Goal: Task Accomplishment & Management: Use online tool/utility

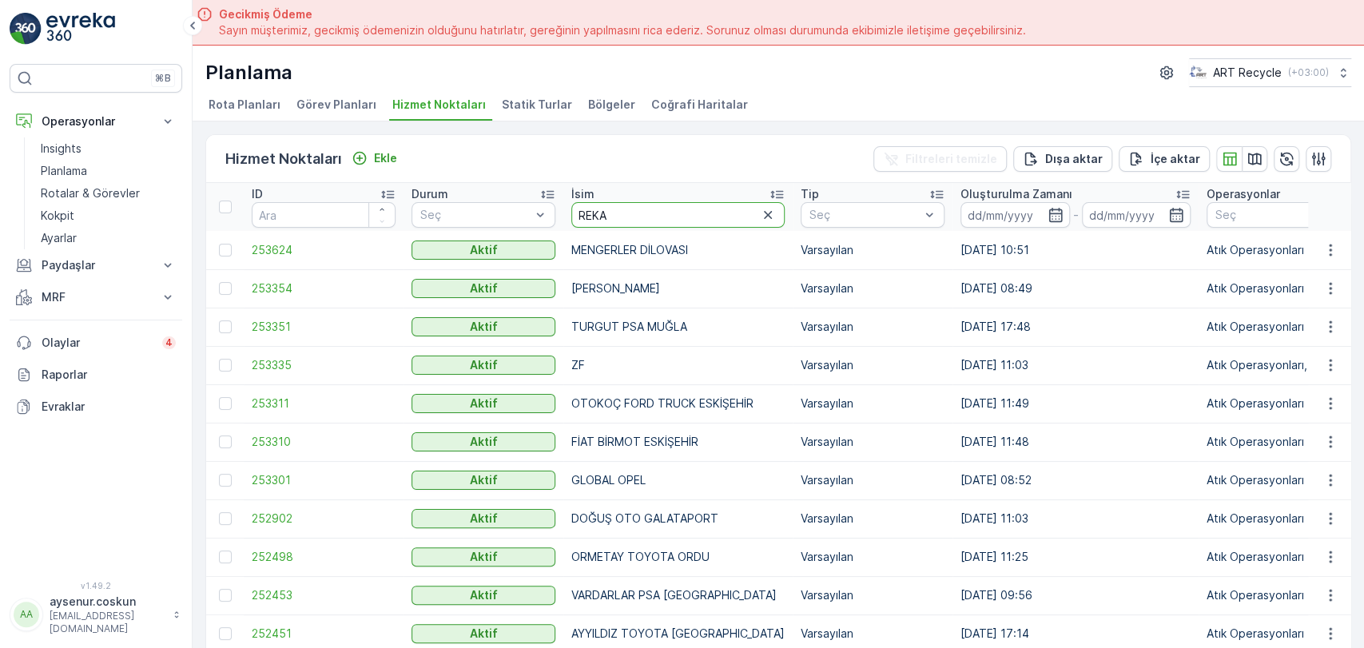
type input "REKAY"
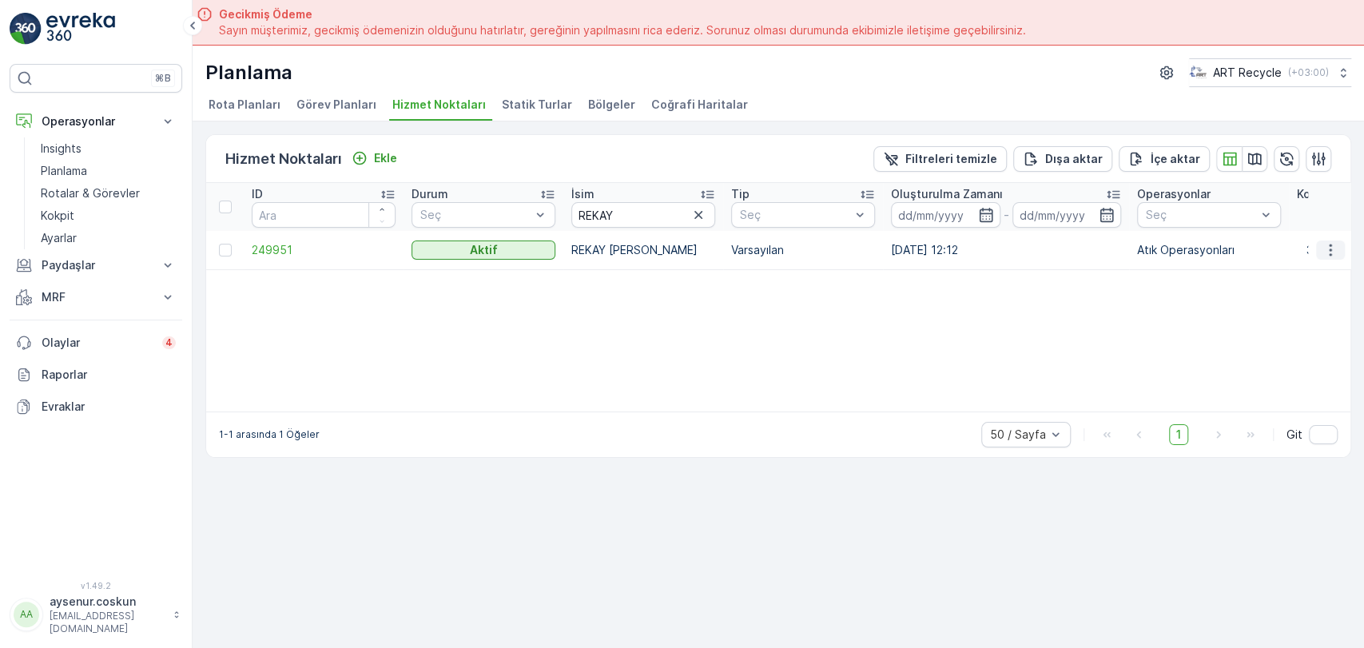
click at [1329, 251] on icon "button" at bounding box center [1330, 250] width 16 height 16
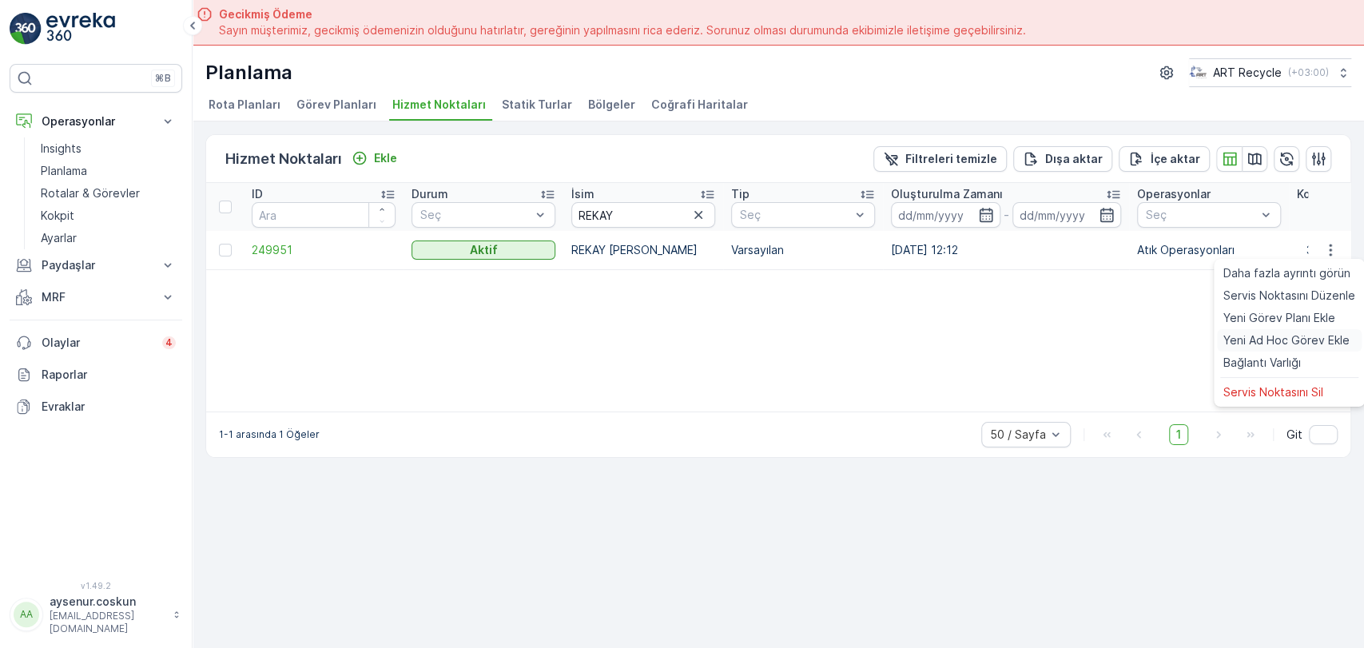
click at [1312, 344] on span "Yeni Ad Hoc Görev Ekle" at bounding box center [1286, 340] width 126 height 16
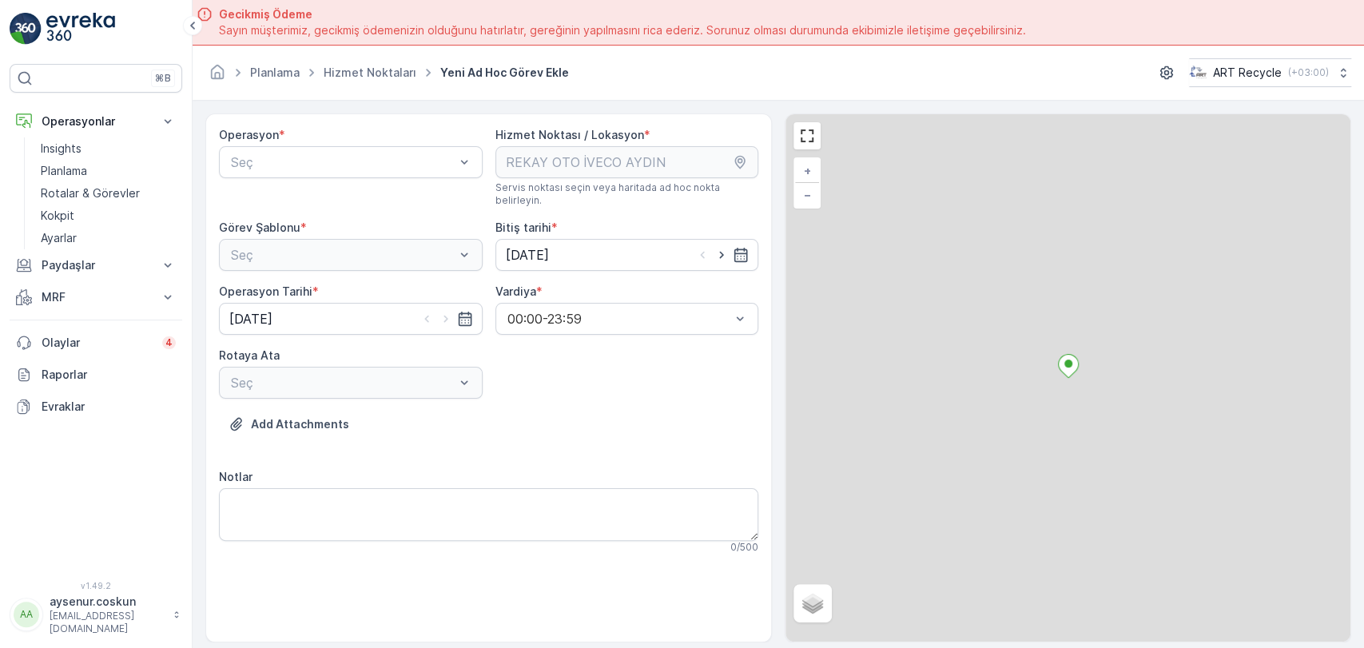
click at [292, 177] on div "Operasyon * Seç" at bounding box center [351, 167] width 264 height 80
click at [285, 174] on div "Seç" at bounding box center [351, 162] width 264 height 32
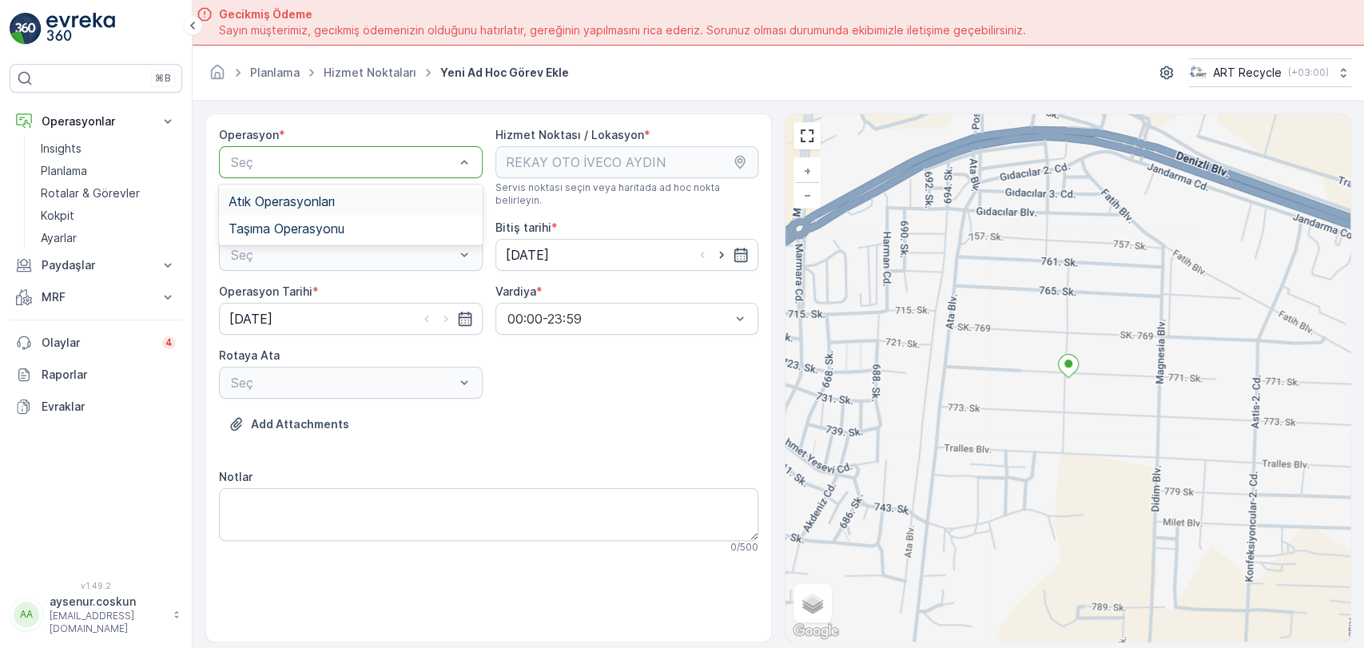
click at [269, 206] on span "Atık Operasyonları" at bounding box center [281, 201] width 106 height 14
click at [268, 254] on div "Seç" at bounding box center [351, 255] width 264 height 32
click at [269, 287] on span "Atık Toplama" at bounding box center [266, 294] width 77 height 14
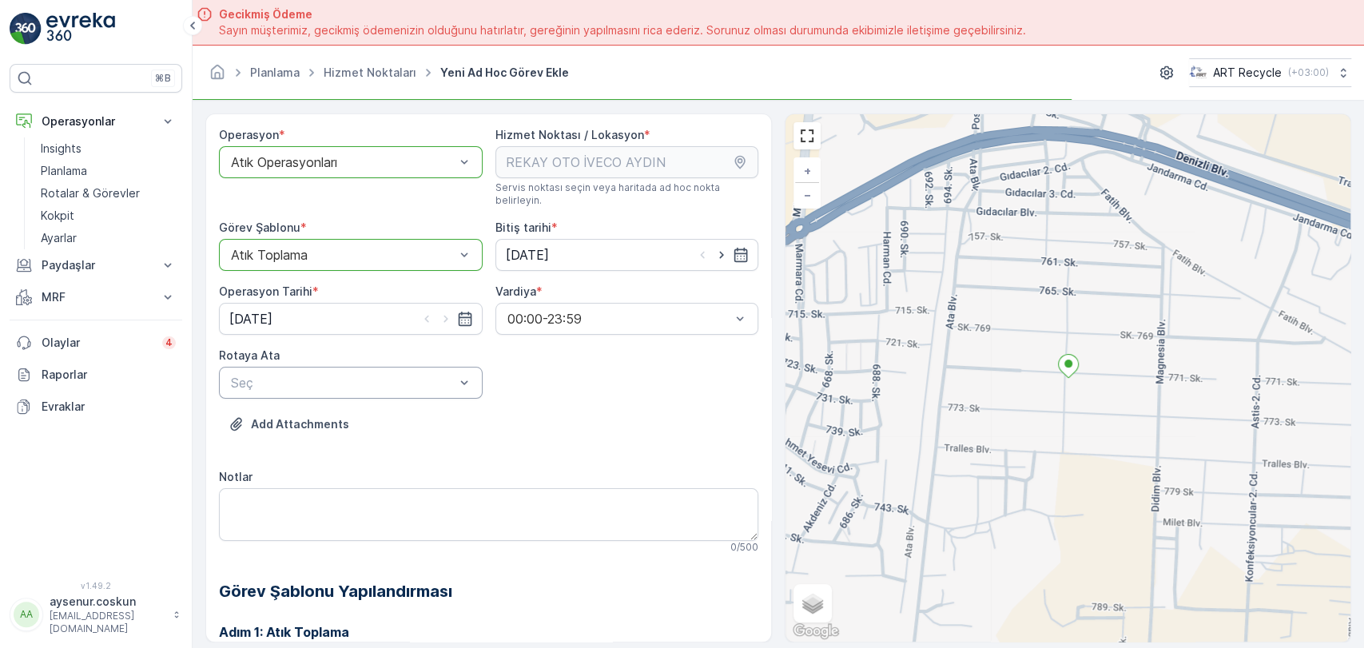
click at [391, 382] on div "Seç" at bounding box center [351, 383] width 264 height 32
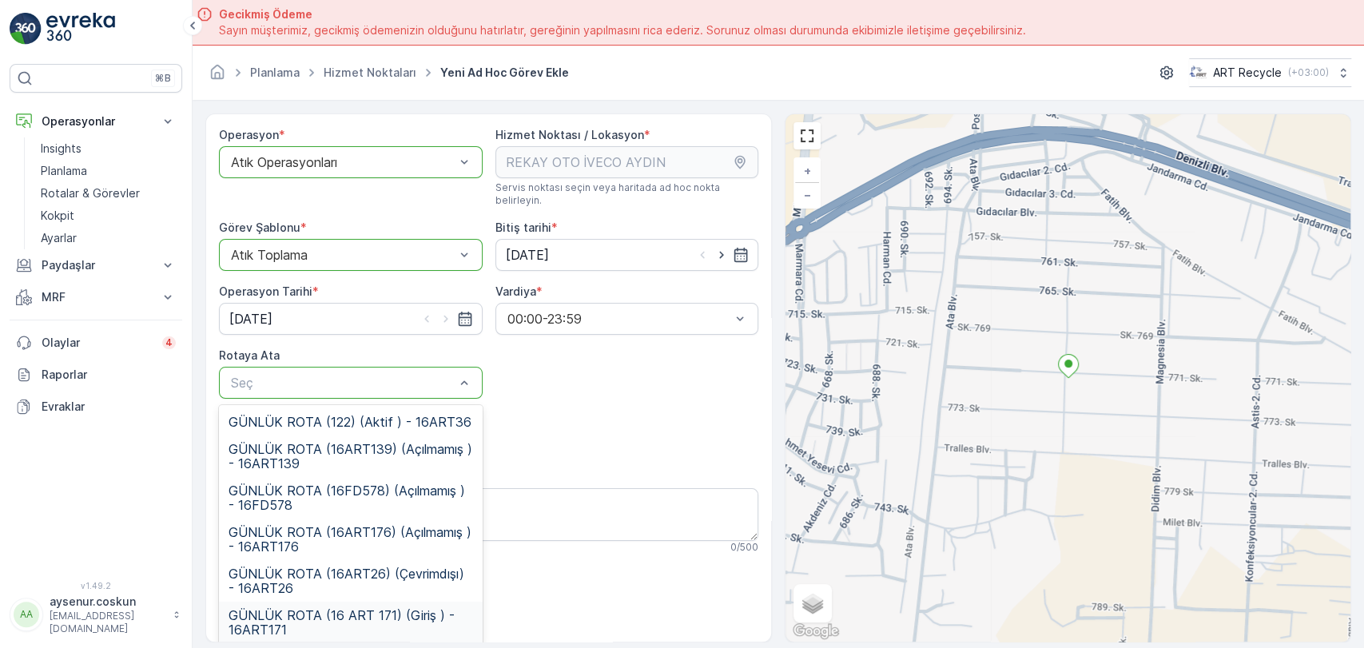
click at [361, 608] on span "GÜNLÜK ROTA (16 ART 171) (Giriş ) - 16ART171" at bounding box center [350, 622] width 244 height 29
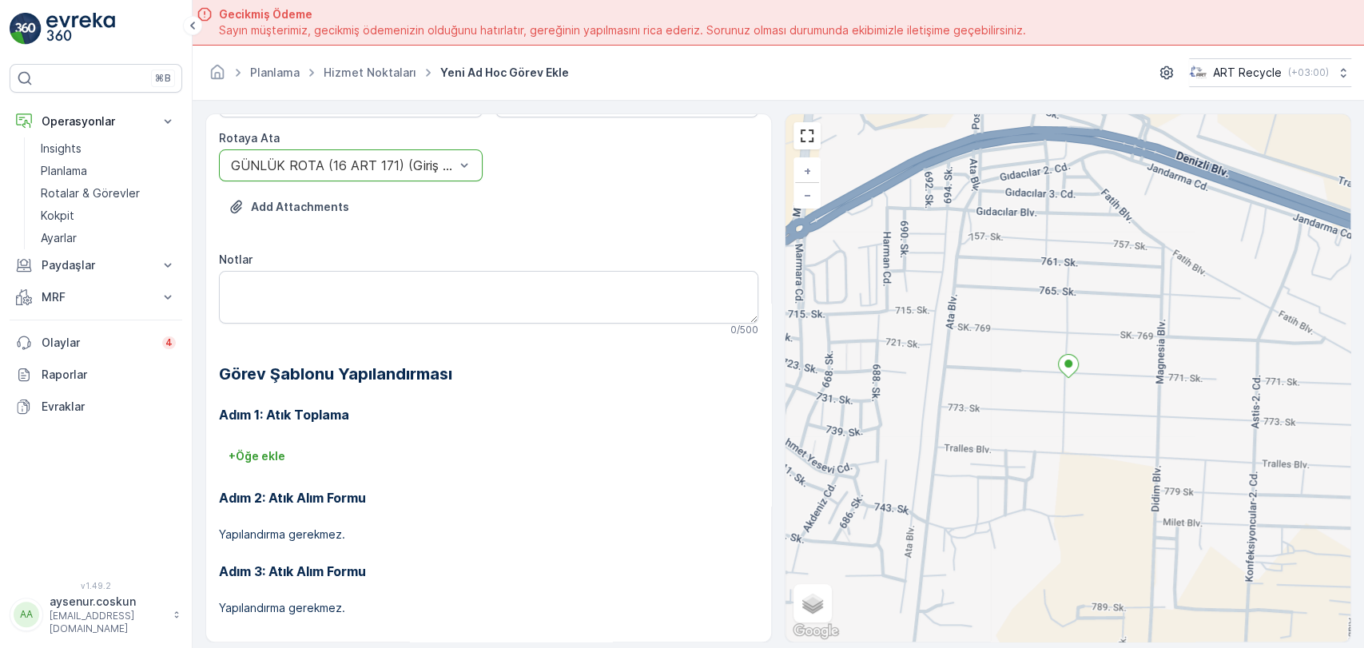
scroll to position [45, 0]
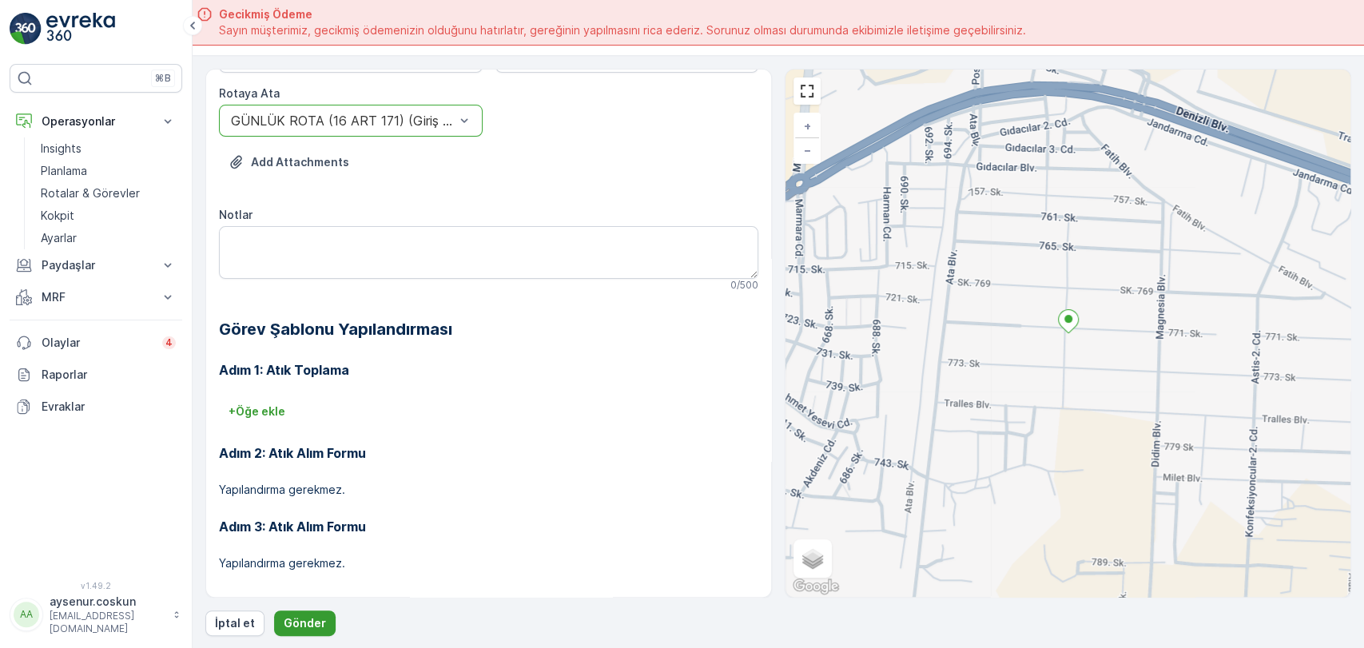
click at [316, 617] on p "Gönder" at bounding box center [305, 623] width 42 height 16
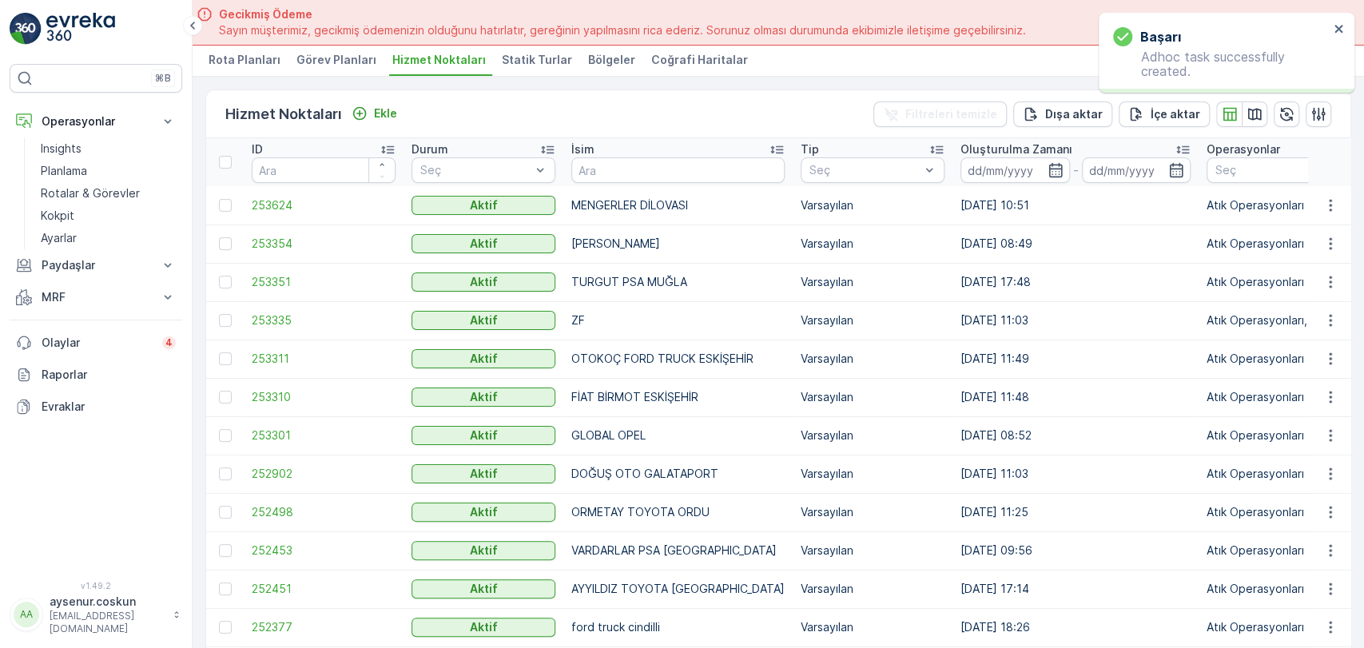
click at [700, 157] on input "text" at bounding box center [677, 170] width 213 height 26
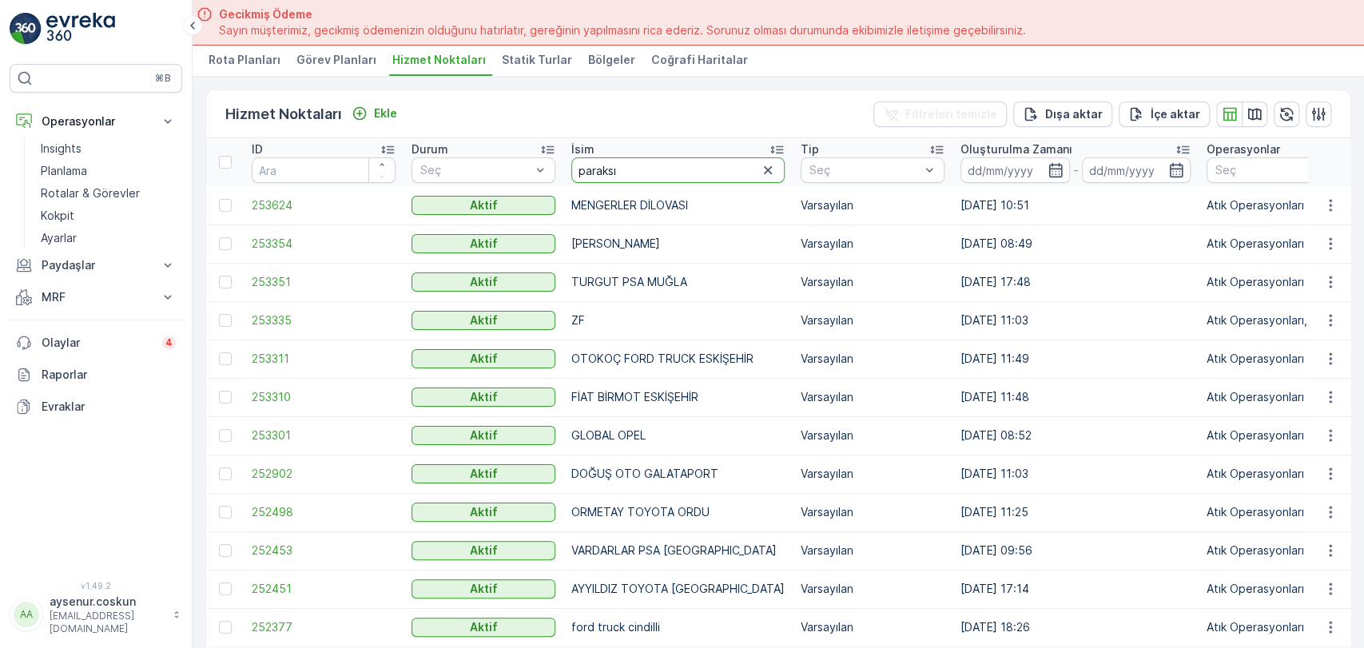
type input "paraksız"
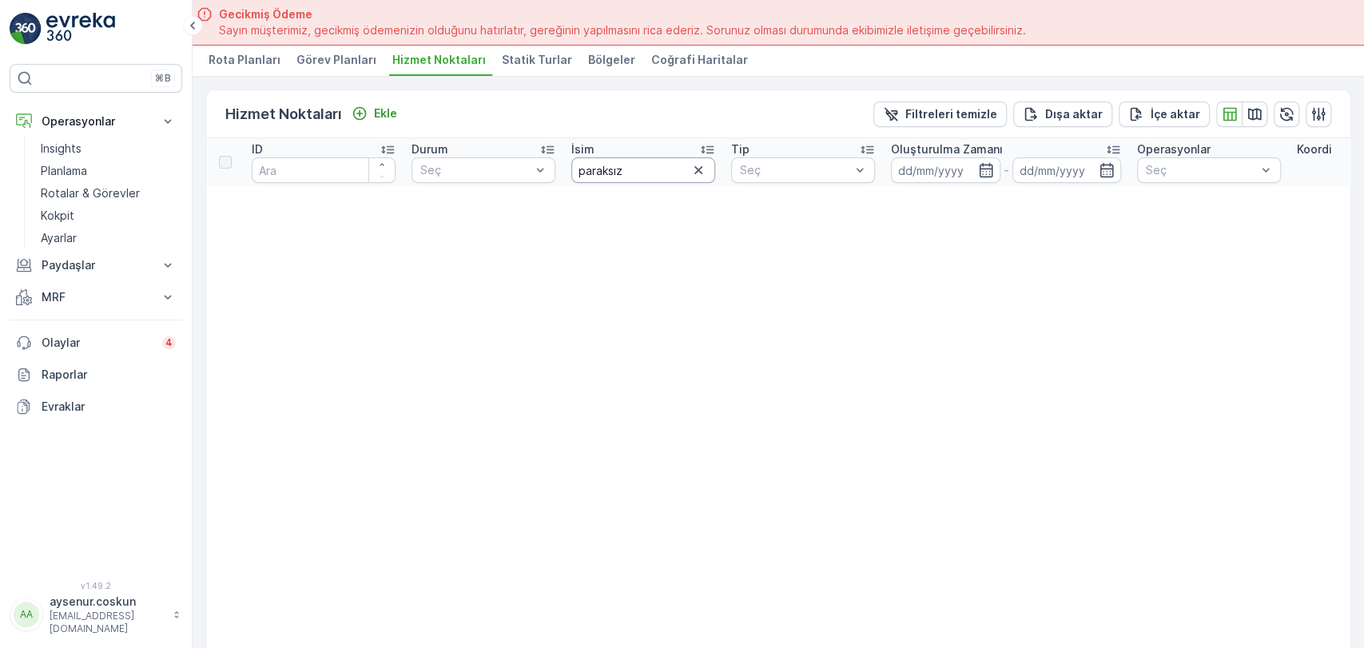
click at [595, 173] on input "paraksız" at bounding box center [643, 170] width 144 height 26
type input "parmaksız"
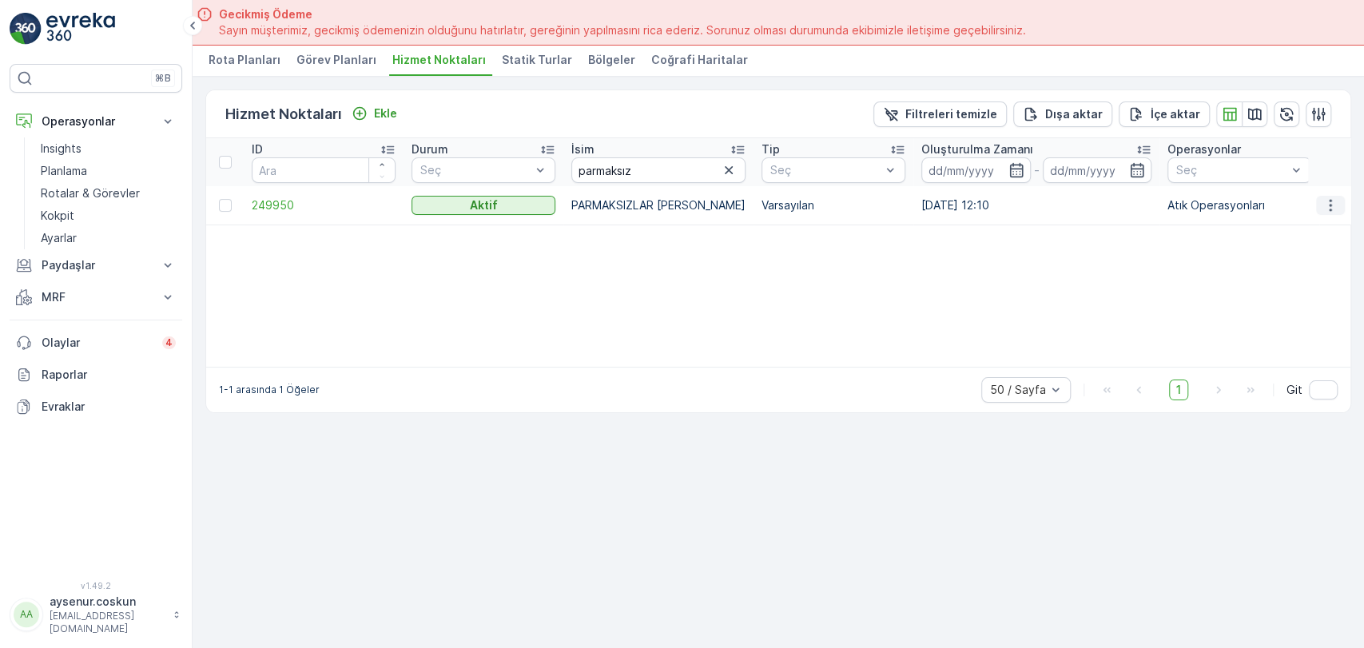
click at [1323, 202] on icon "button" at bounding box center [1330, 205] width 16 height 16
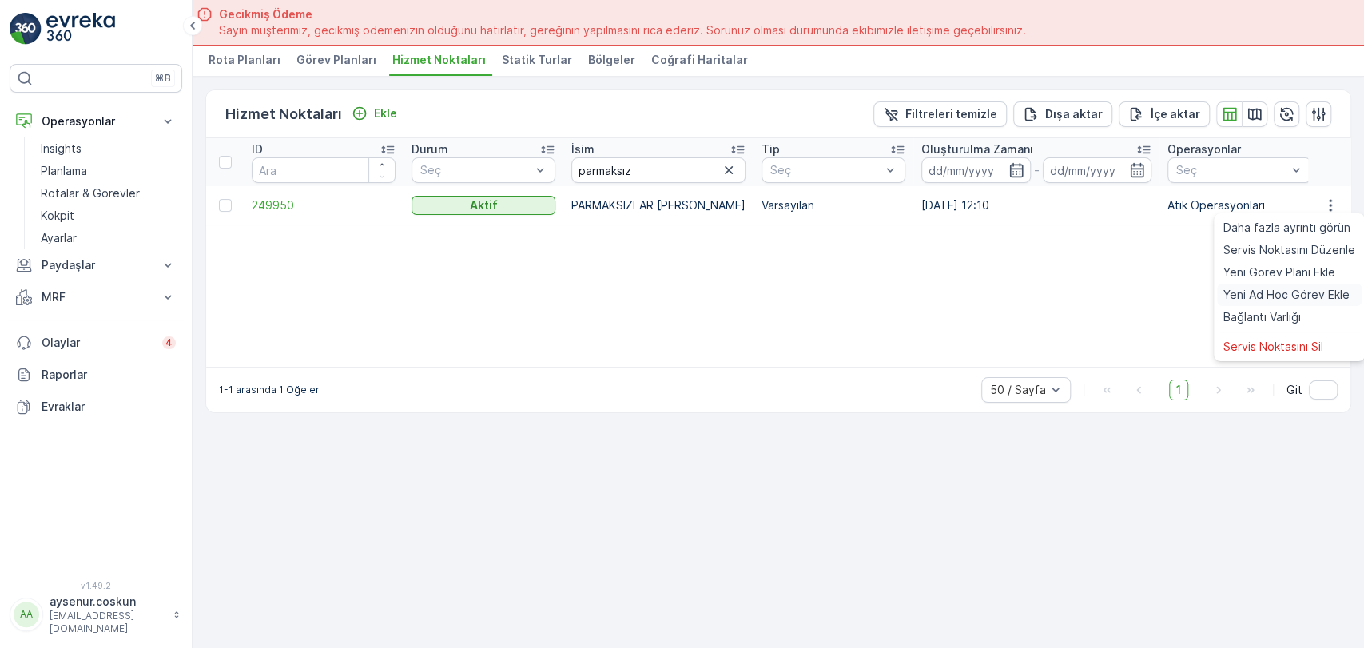
click at [1287, 294] on span "Yeni Ad Hoc Görev Ekle" at bounding box center [1286, 295] width 126 height 16
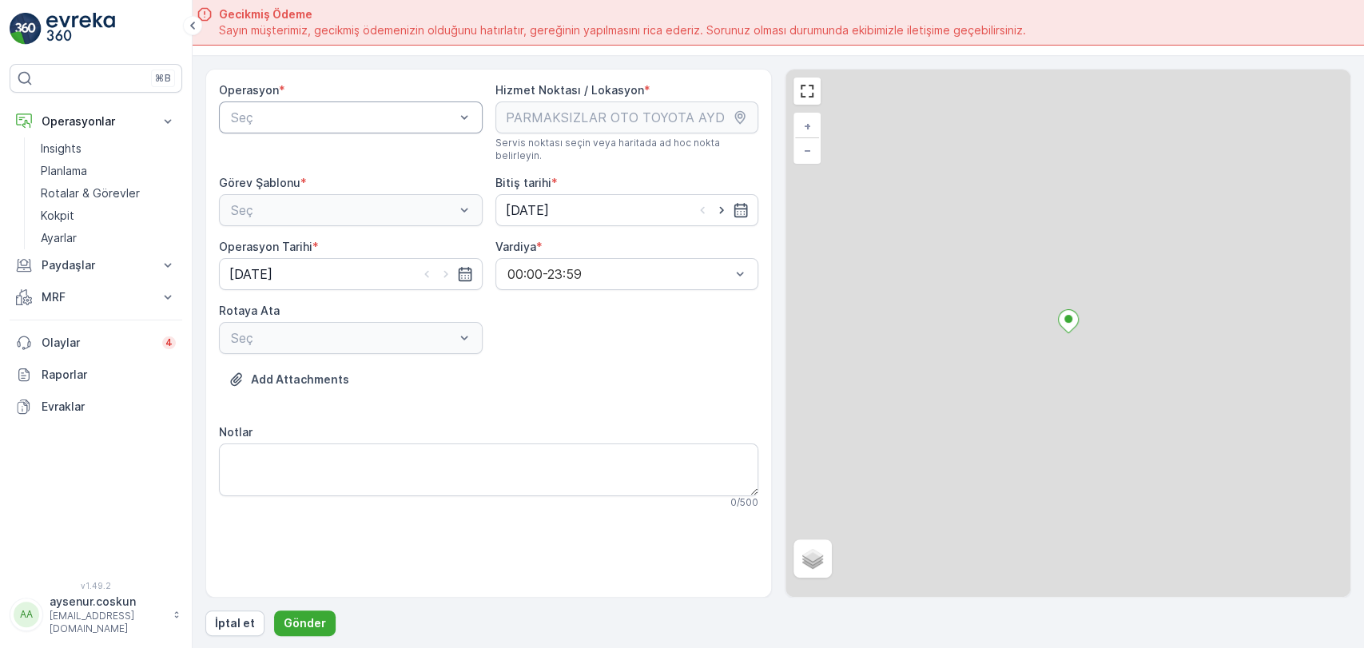
click at [339, 105] on div "Seç" at bounding box center [351, 117] width 264 height 32
click at [340, 152] on div "Atık Operasyonları" at bounding box center [350, 156] width 244 height 14
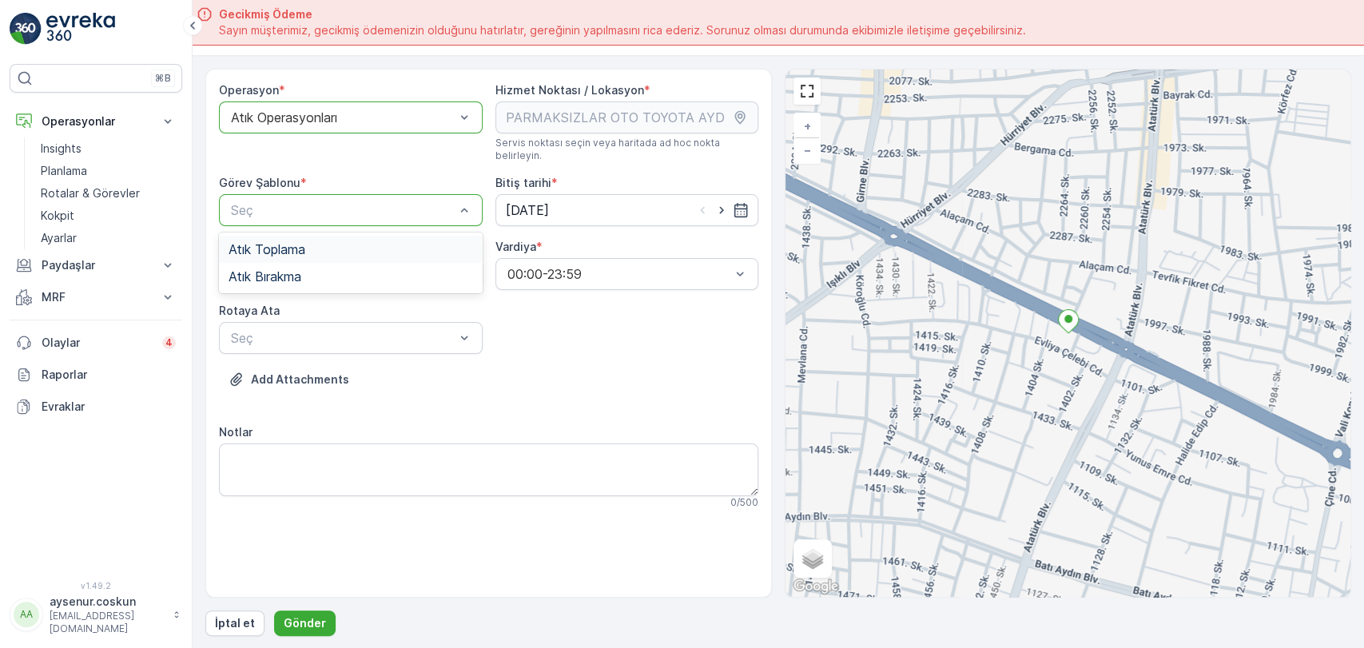
click at [323, 242] on div "Atık Toplama" at bounding box center [350, 249] width 244 height 14
click at [320, 334] on div "Seç" at bounding box center [351, 338] width 264 height 32
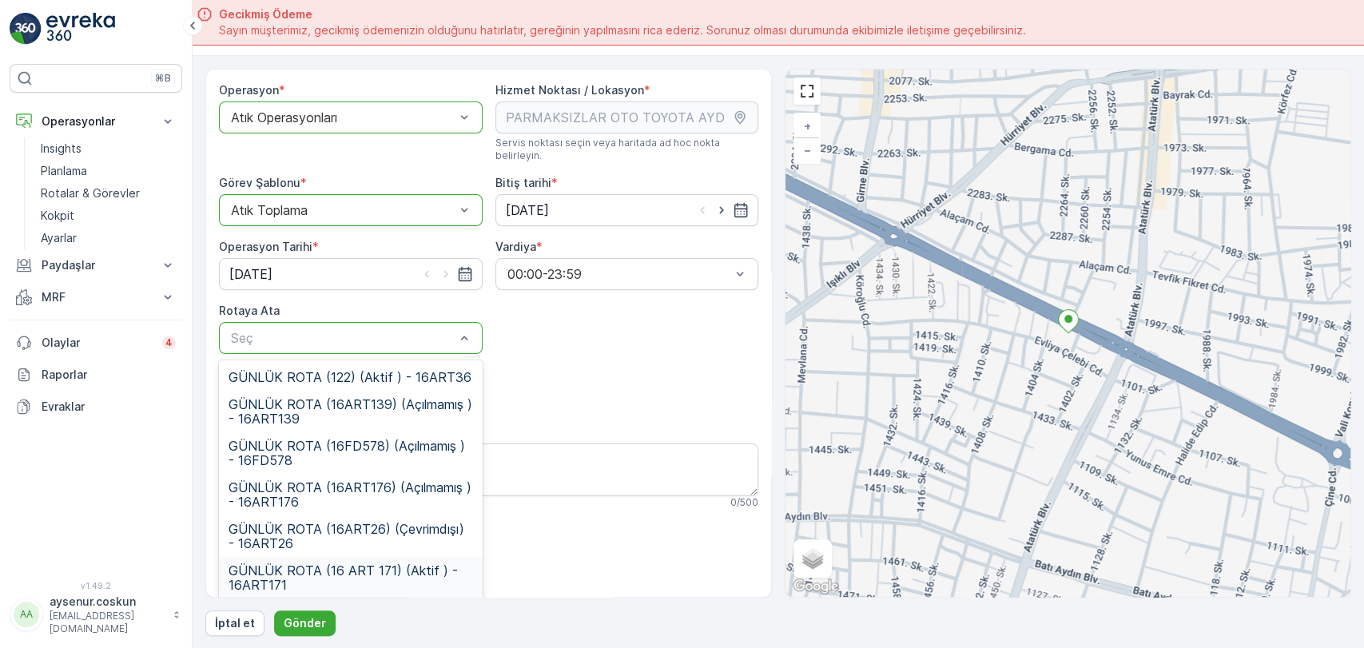
click at [376, 563] on span "GÜNLÜK ROTA (16 ART 171) (Aktif ) - 16ART171" at bounding box center [350, 577] width 244 height 29
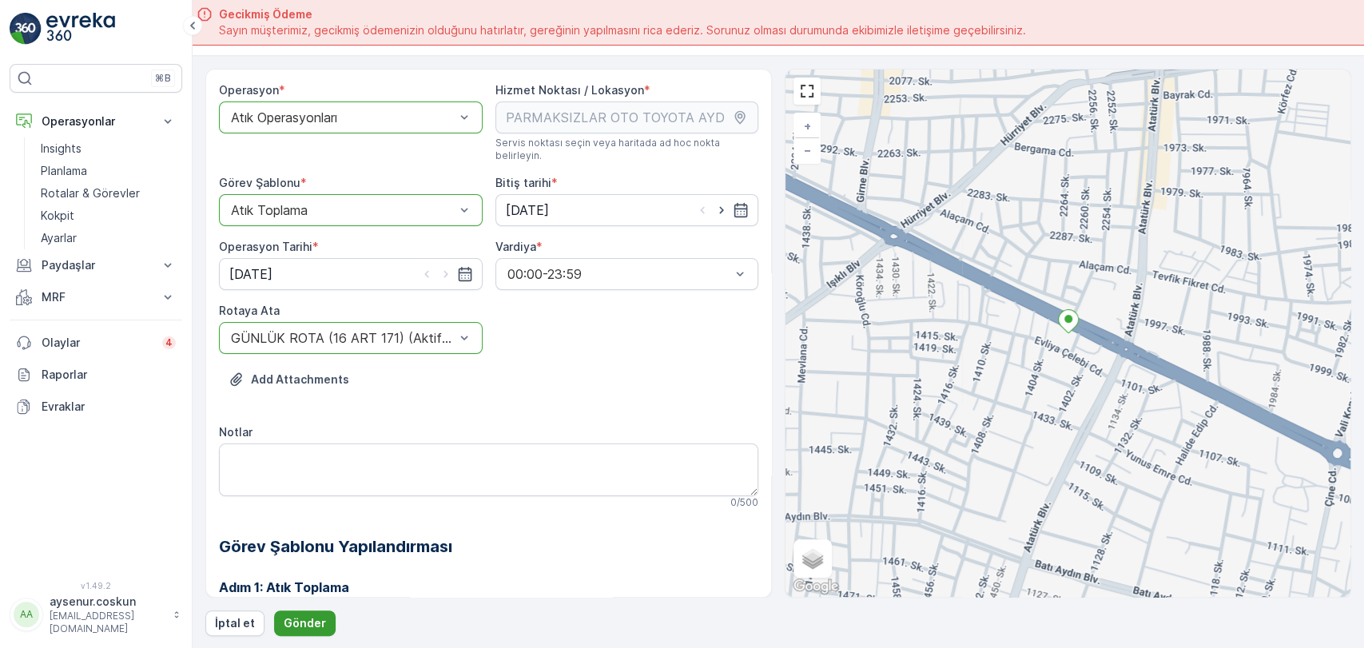
click at [314, 615] on p "Gönder" at bounding box center [305, 623] width 42 height 16
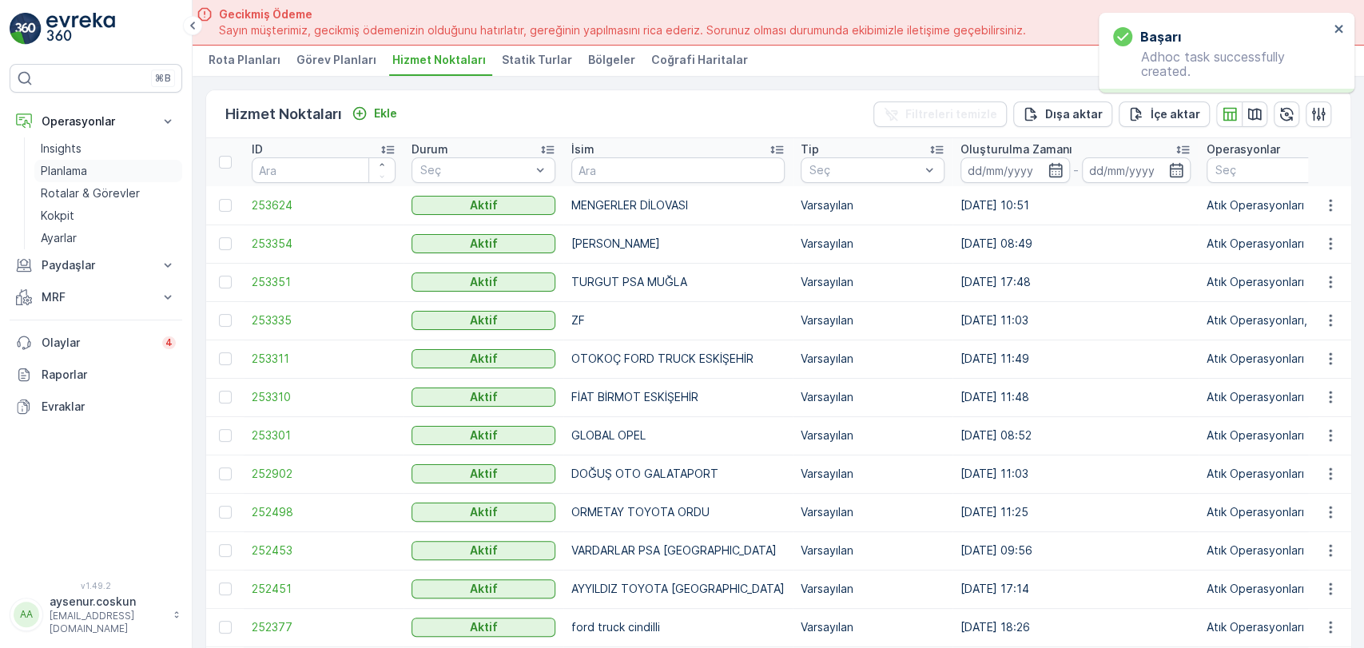
drag, startPoint x: 86, startPoint y: 196, endPoint x: 128, endPoint y: 169, distance: 49.6
click at [86, 196] on p "Rotalar & Görevler" at bounding box center [90, 193] width 99 height 16
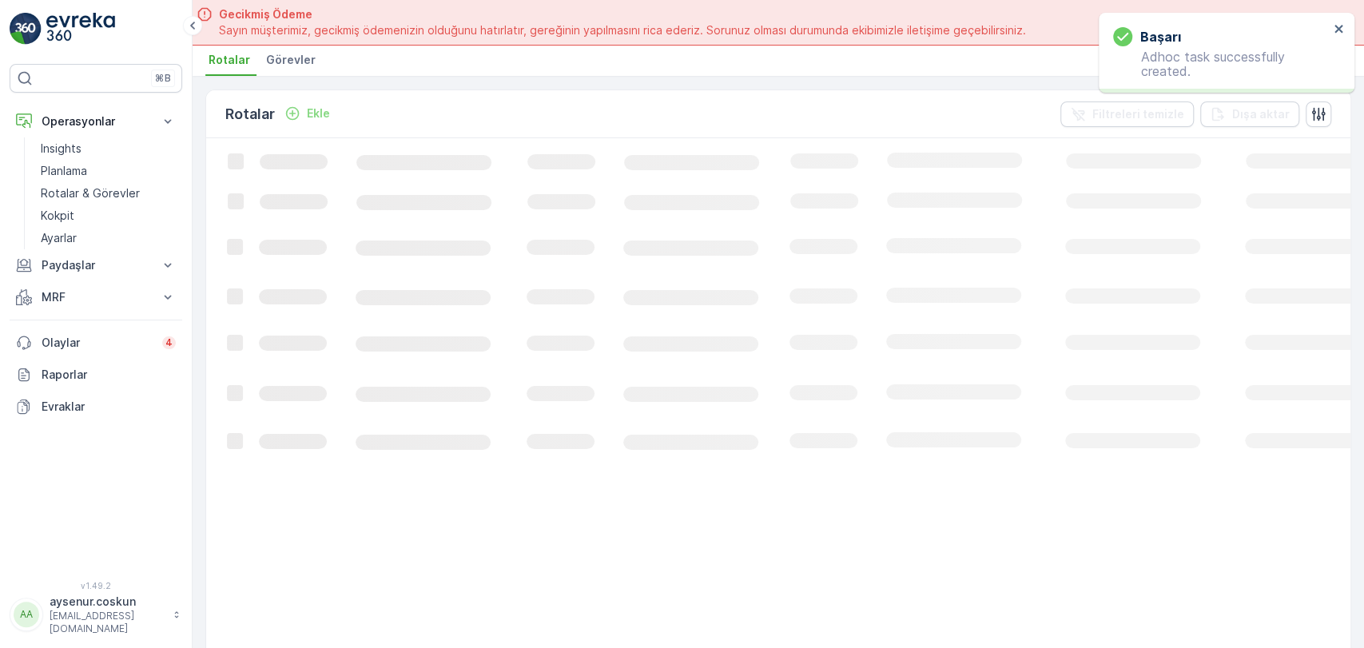
click at [305, 66] on span "Görevler" at bounding box center [291, 60] width 50 height 16
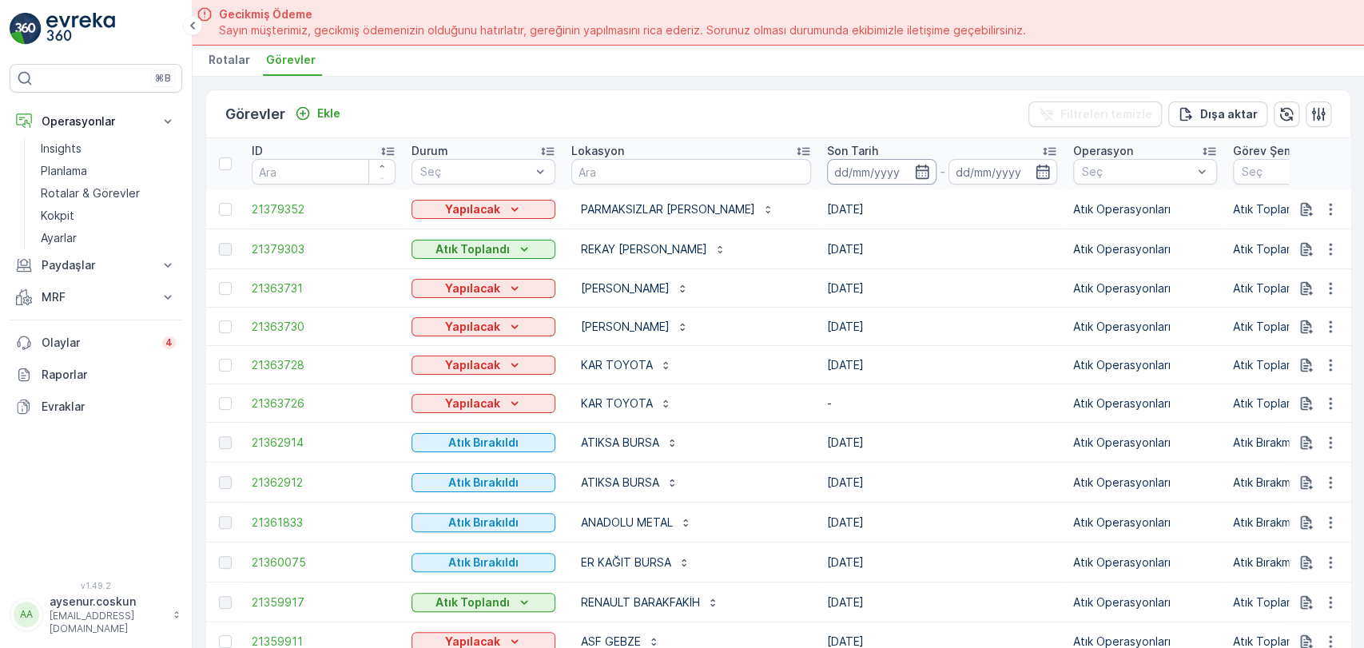
click at [869, 168] on input at bounding box center [881, 172] width 109 height 26
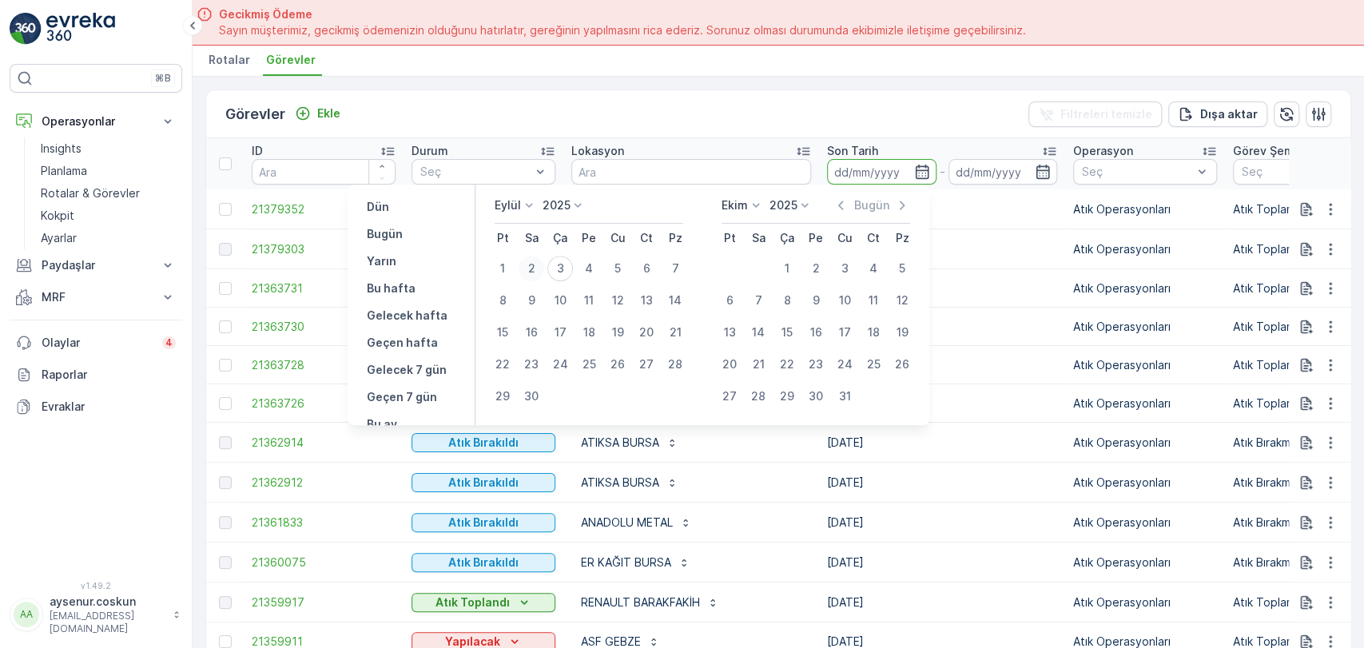
click at [537, 267] on div "2" at bounding box center [531, 269] width 26 height 26
type input "[DATE]"
click at [537, 267] on div "2" at bounding box center [531, 269] width 26 height 26
type input "[DATE]"
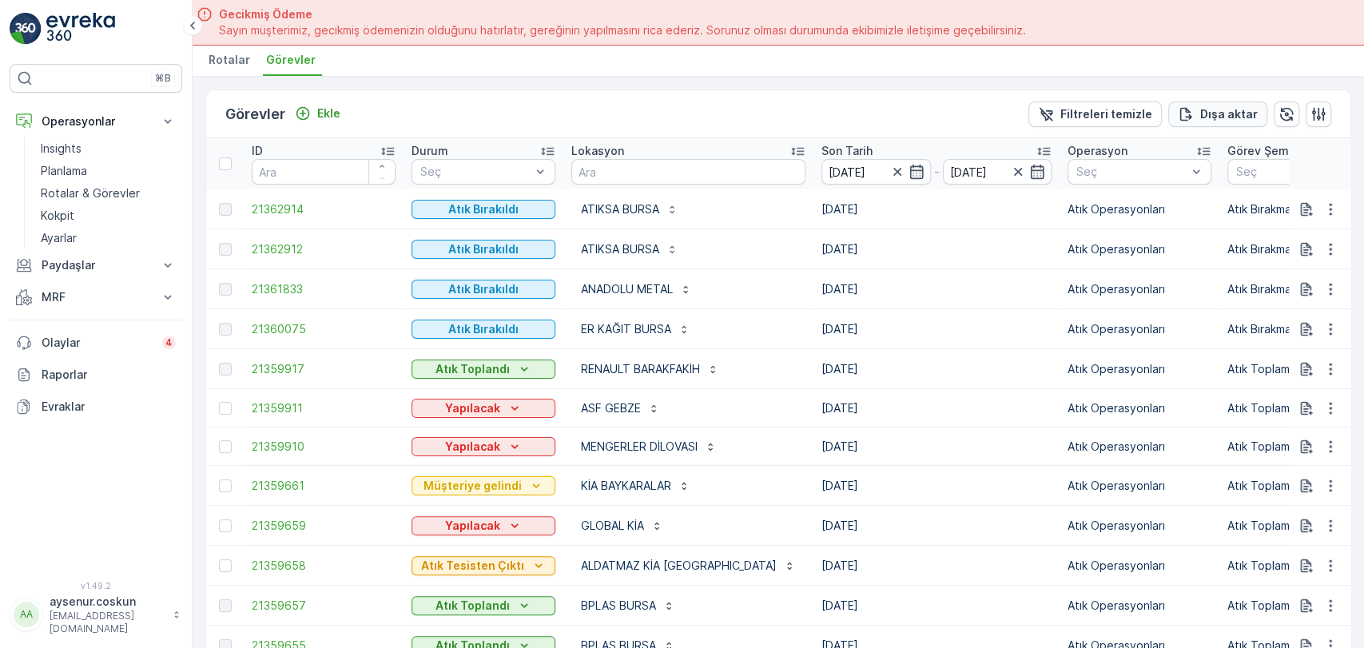
click at [1243, 110] on p "Dışa aktar" at bounding box center [1229, 114] width 58 height 16
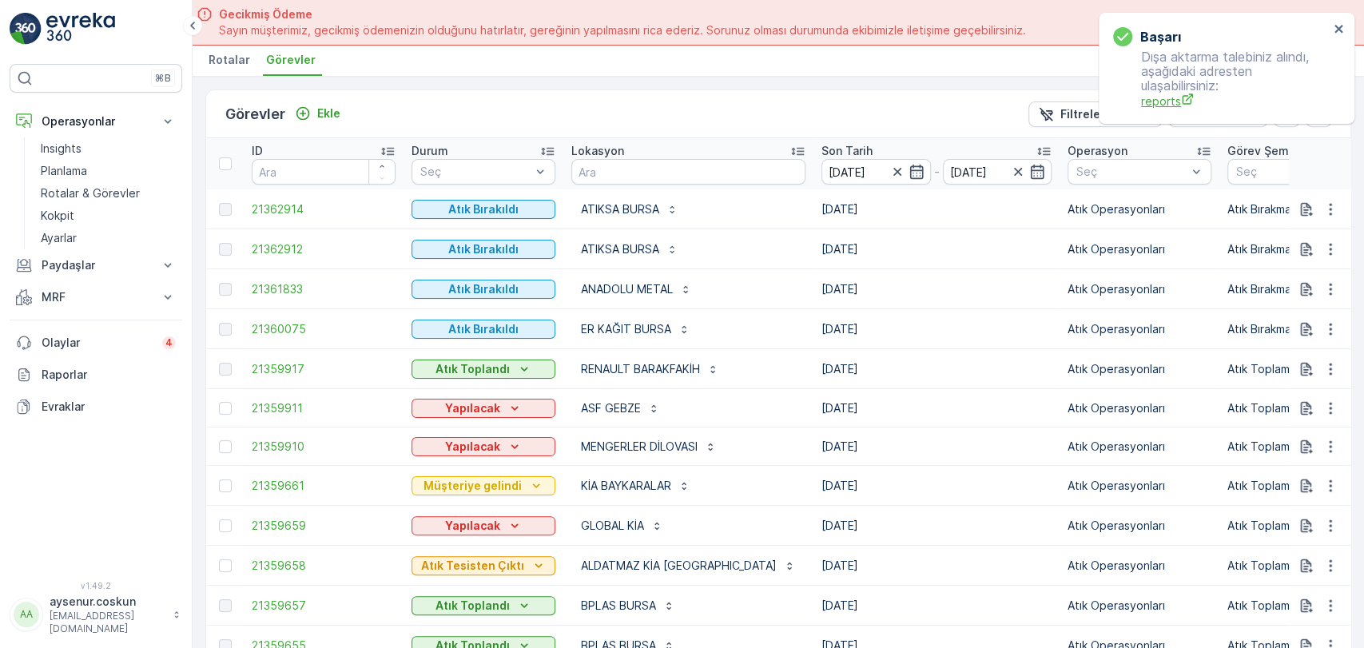
click at [1163, 103] on span "reports" at bounding box center [1235, 101] width 188 height 17
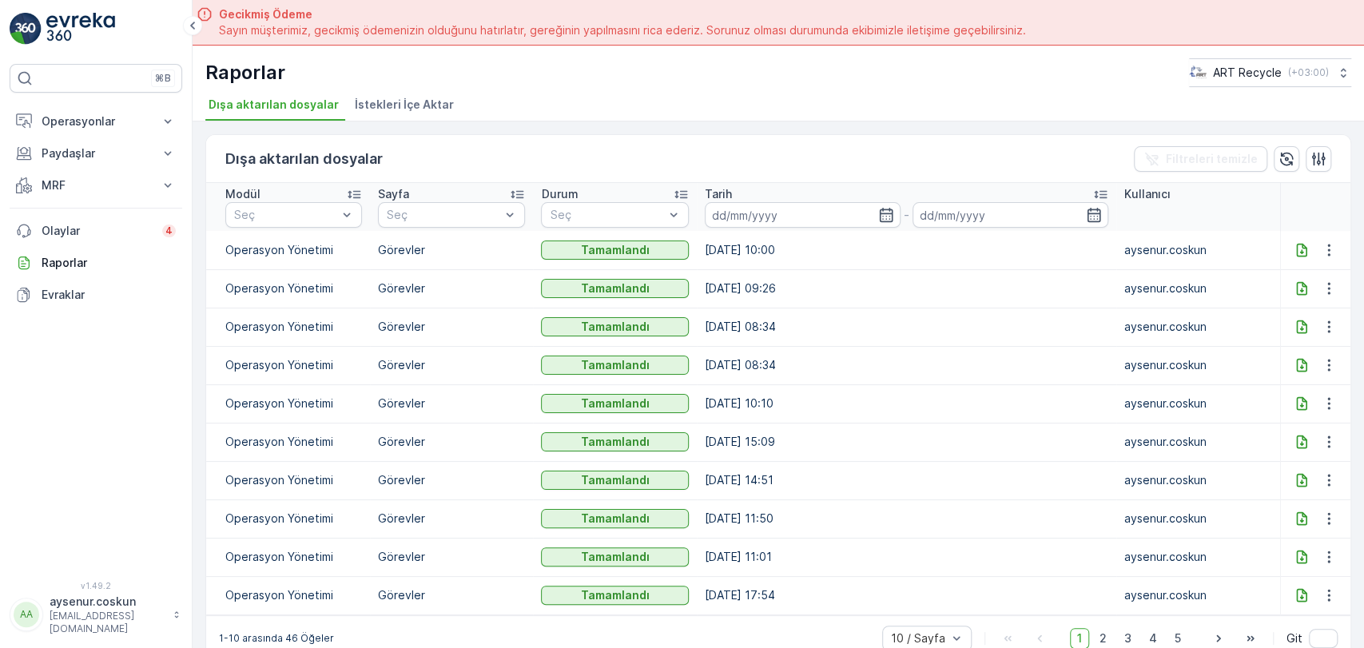
click at [1297, 248] on icon at bounding box center [1301, 250] width 16 height 16
click at [123, 122] on p "Operasyonlar" at bounding box center [96, 121] width 109 height 16
click at [117, 145] on link "Insights" at bounding box center [108, 148] width 148 height 22
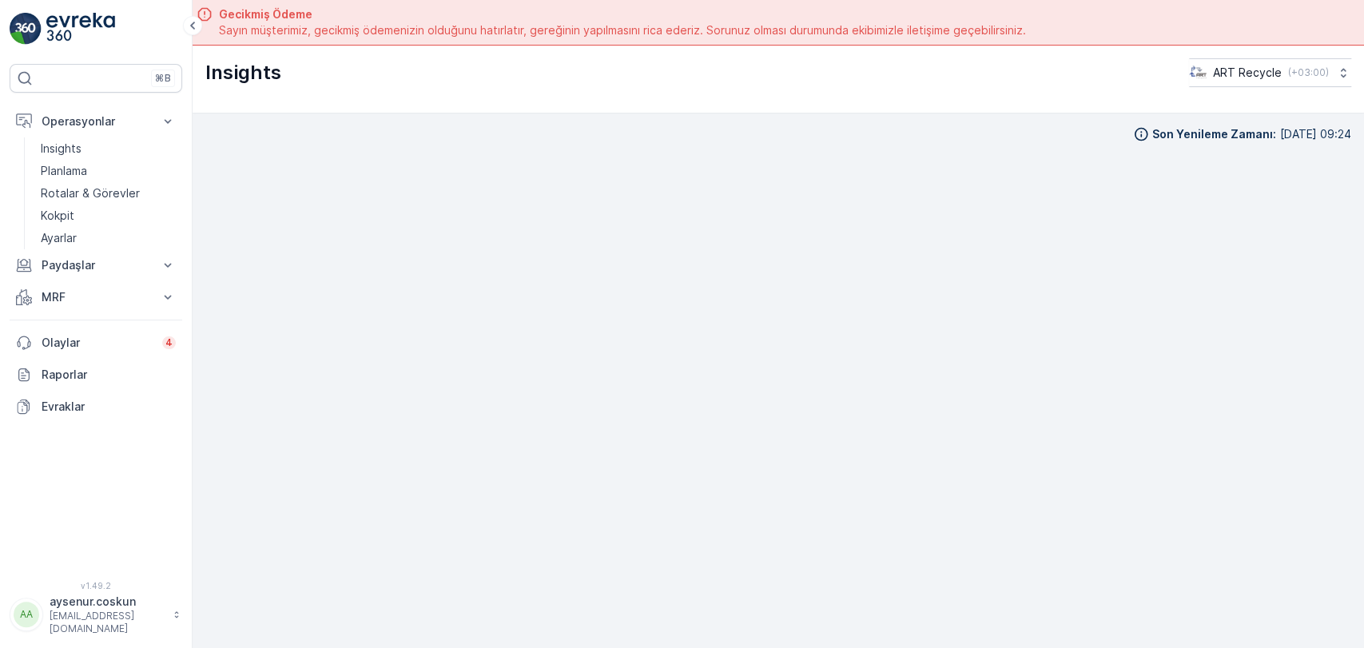
scroll to position [45, 0]
